Goal: Find specific page/section: Find specific page/section

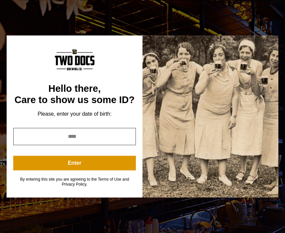
click at [85, 136] on input "year" at bounding box center [74, 136] width 122 height 17
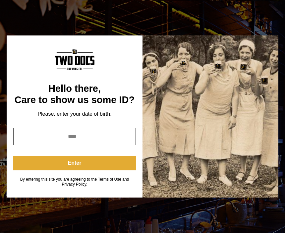
type input "****"
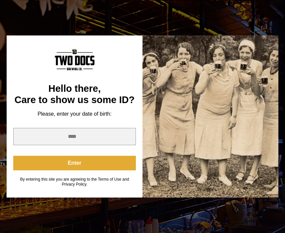
click at [64, 162] on button "Enter" at bounding box center [74, 163] width 122 height 15
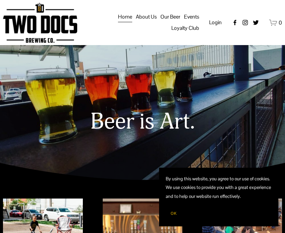
click at [0, 0] on span "Taproom Menu" at bounding box center [0, 0] width 0 height 0
